Goal: Check status: Check status

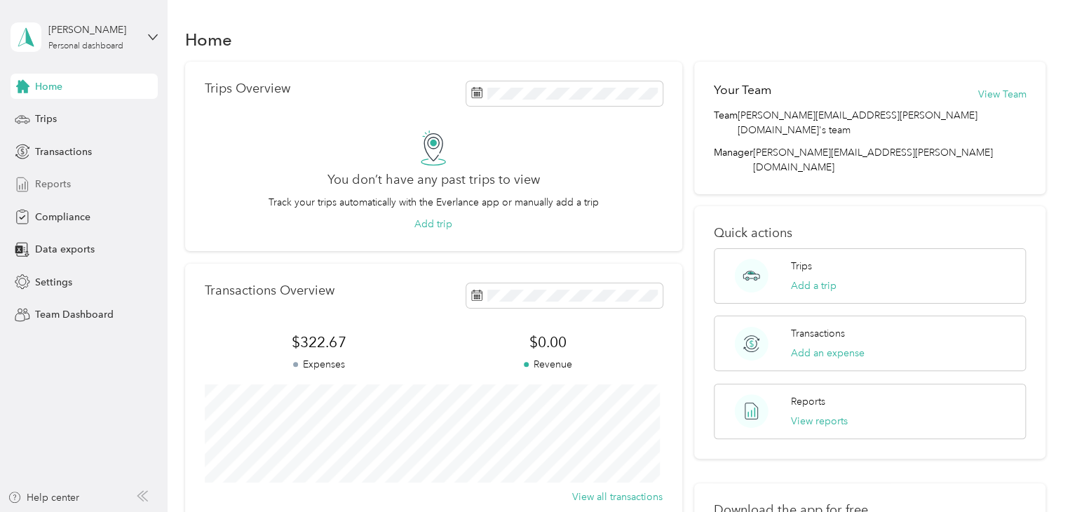
click at [60, 186] on span "Reports" at bounding box center [53, 184] width 36 height 15
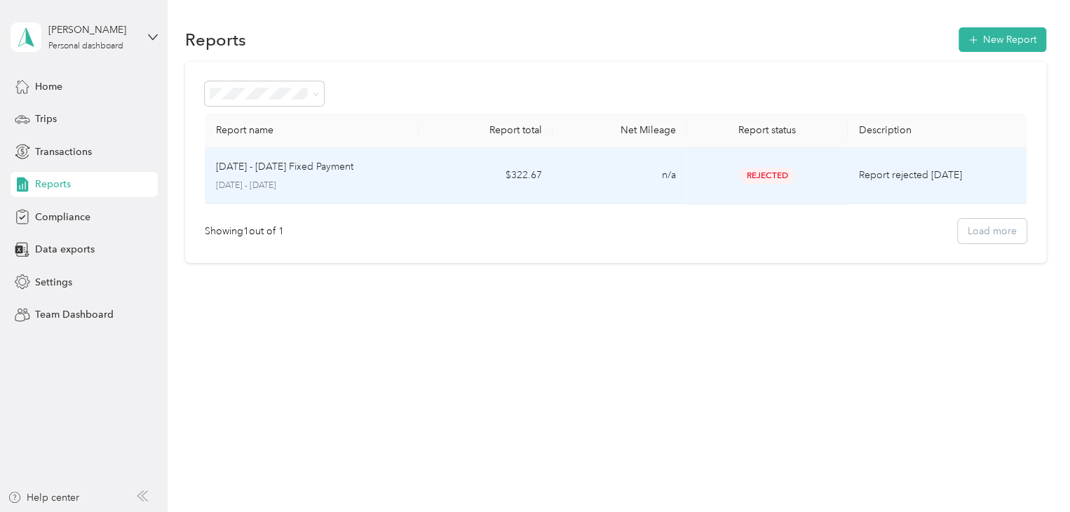
click at [771, 168] on span "Rejected" at bounding box center [767, 176] width 56 height 16
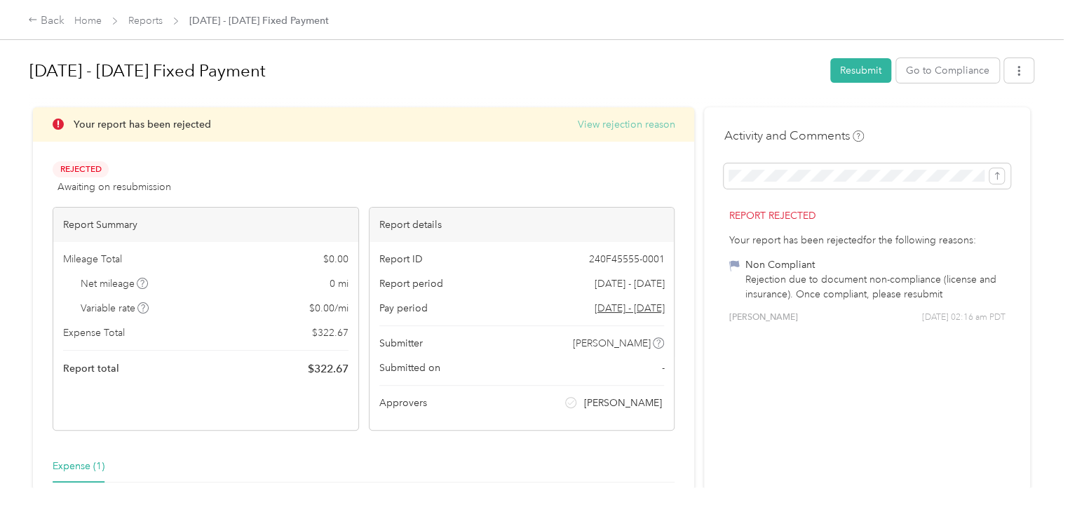
click at [646, 126] on button "View rejection reason" at bounding box center [625, 124] width 97 height 15
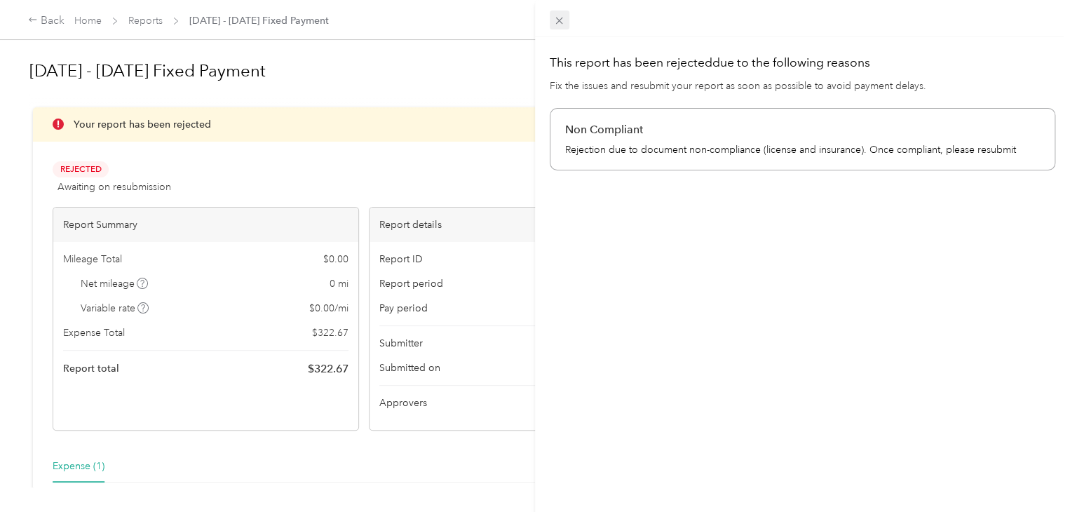
click at [562, 20] on icon at bounding box center [559, 21] width 12 height 12
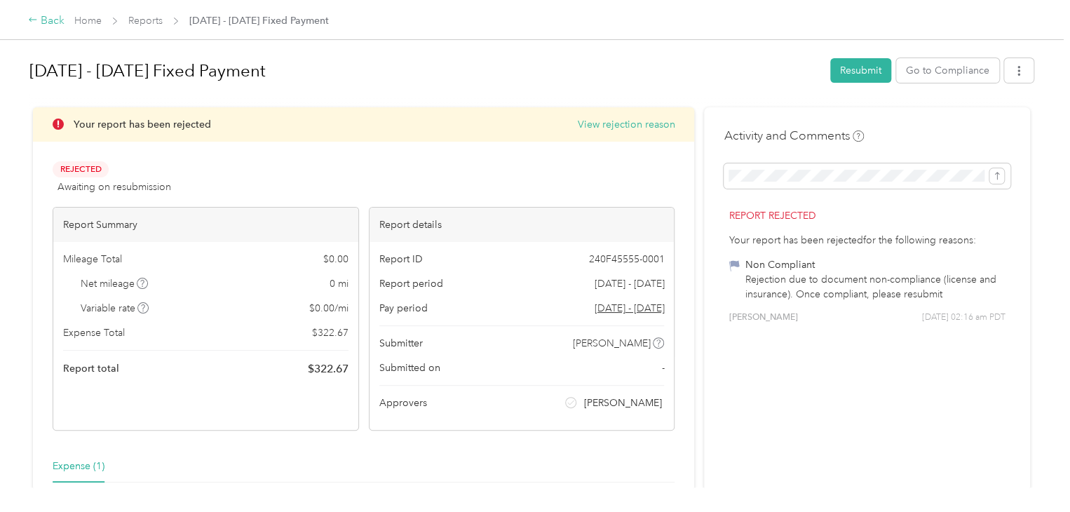
click at [48, 21] on div "Back" at bounding box center [46, 21] width 36 height 17
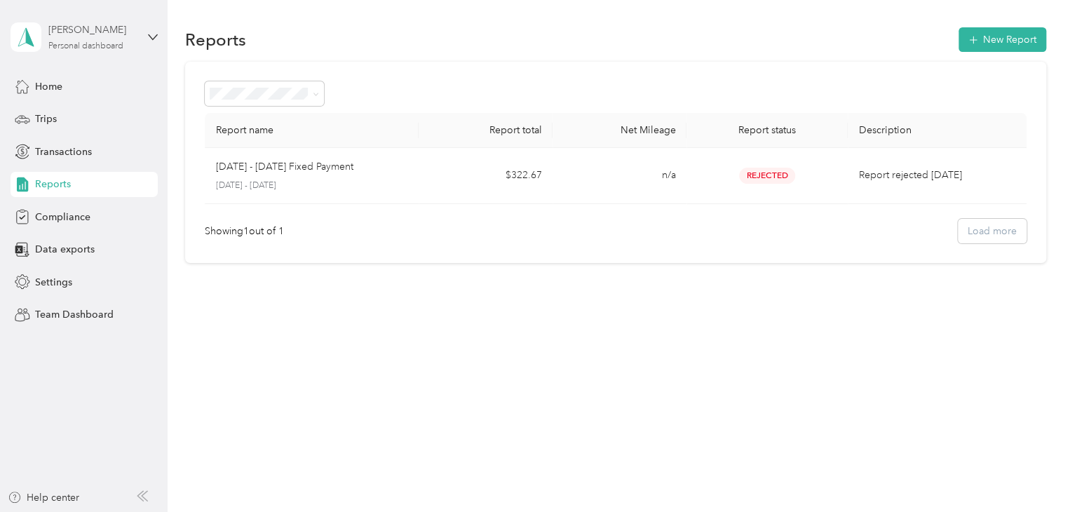
click at [97, 30] on div "[PERSON_NAME]" at bounding box center [92, 29] width 88 height 15
click at [443, 76] on icon at bounding box center [448, 75] width 11 height 11
click at [64, 86] on div "Home" at bounding box center [84, 86] width 147 height 25
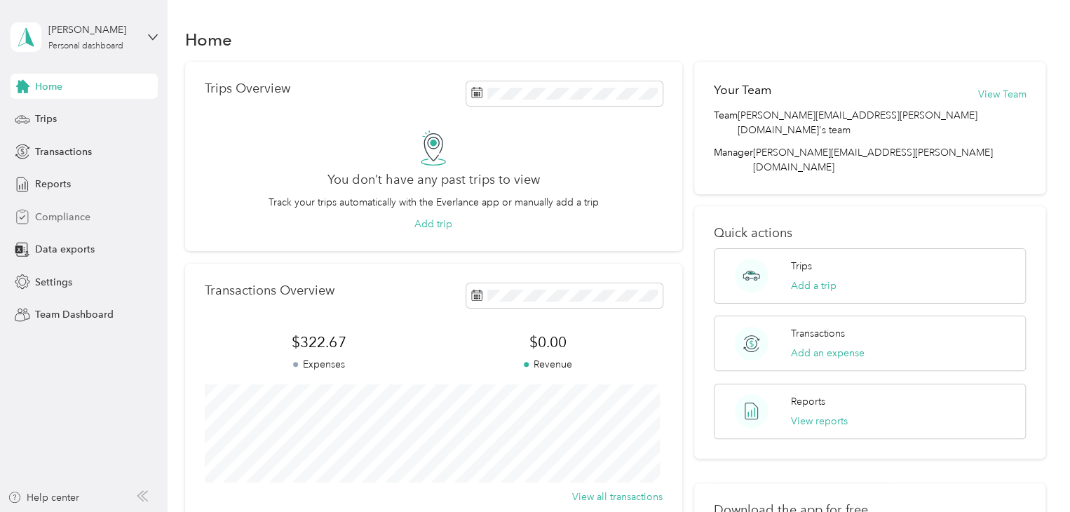
click at [67, 220] on span "Compliance" at bounding box center [62, 217] width 55 height 15
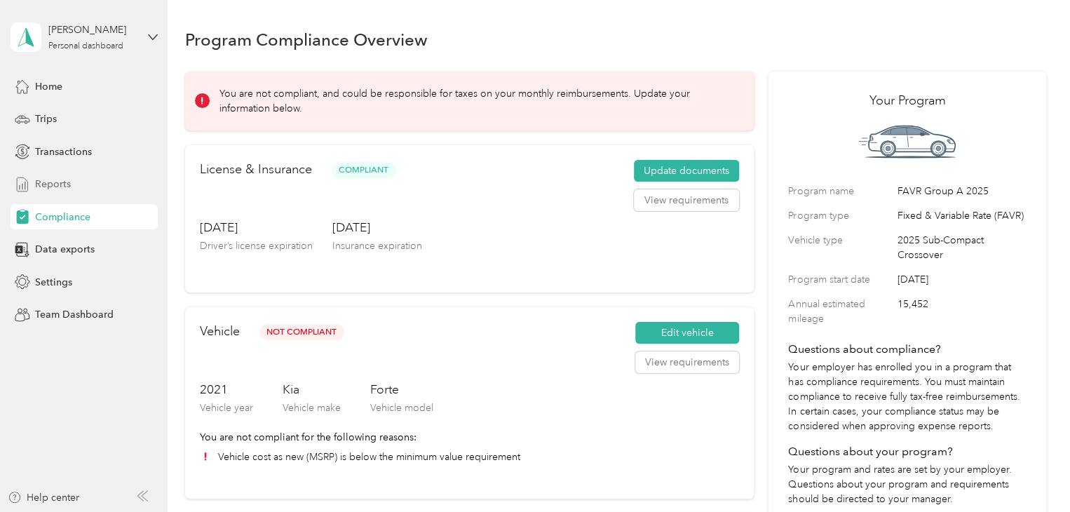
click at [44, 179] on span "Reports" at bounding box center [53, 184] width 36 height 15
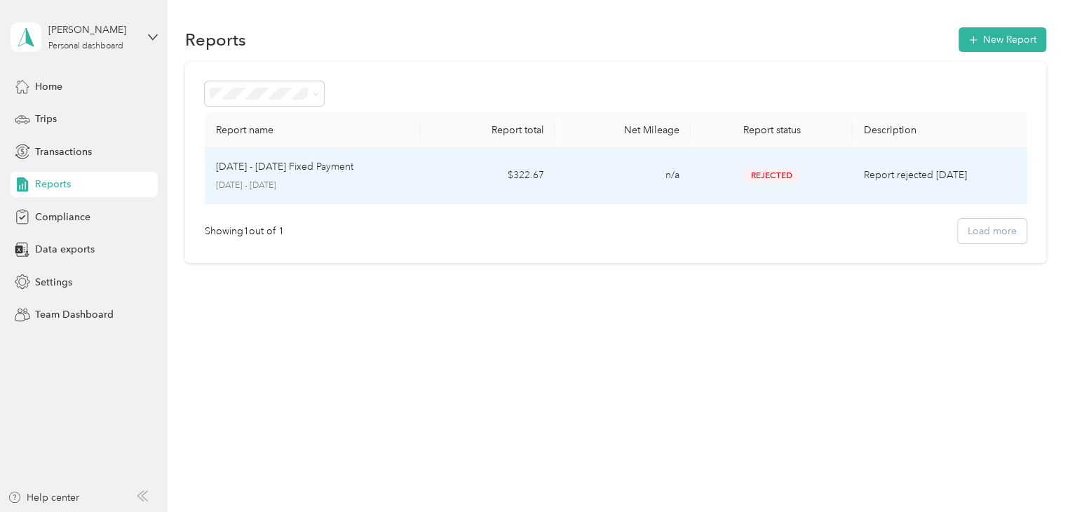
click at [867, 172] on p "Report rejected [DATE]" at bounding box center [943, 175] width 158 height 15
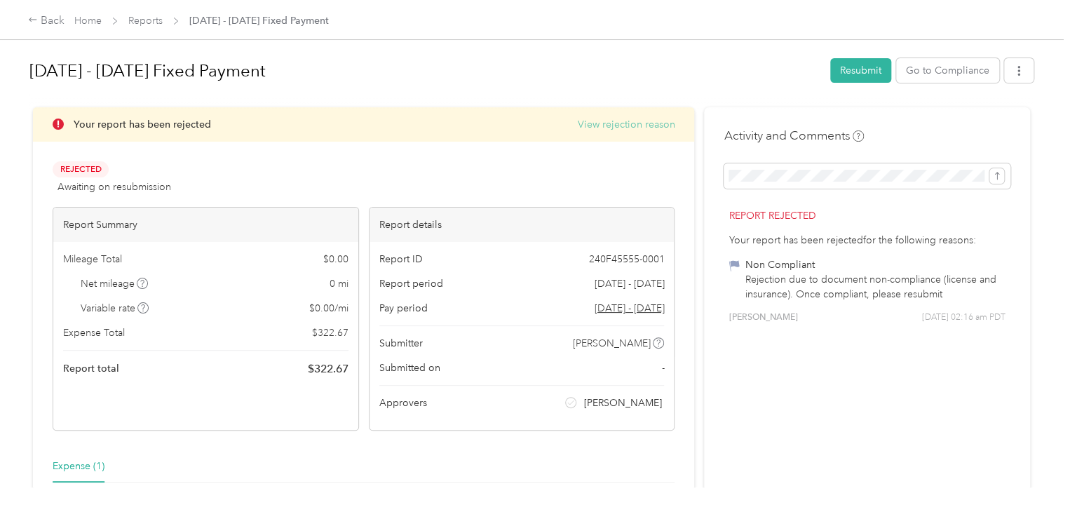
click at [617, 123] on button "View rejection reason" at bounding box center [625, 124] width 97 height 15
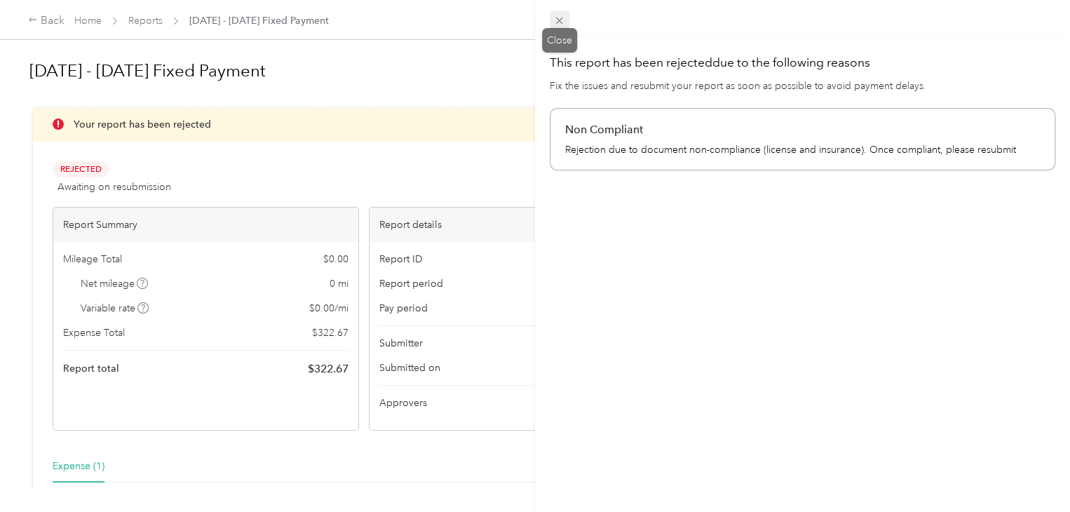
click at [553, 23] on icon at bounding box center [559, 21] width 12 height 12
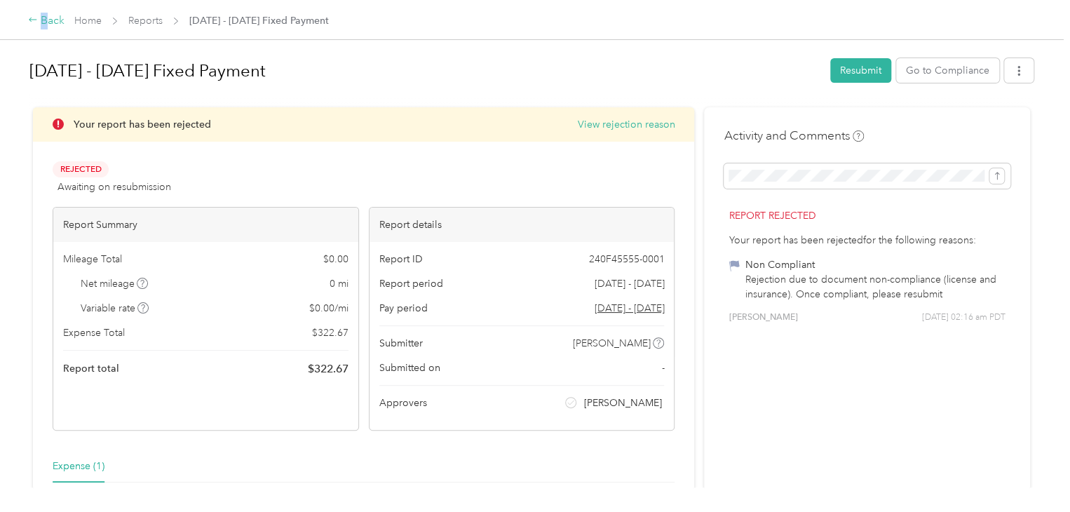
click at [45, 18] on div "Back" at bounding box center [46, 21] width 36 height 17
